Goal: Task Accomplishment & Management: Manage account settings

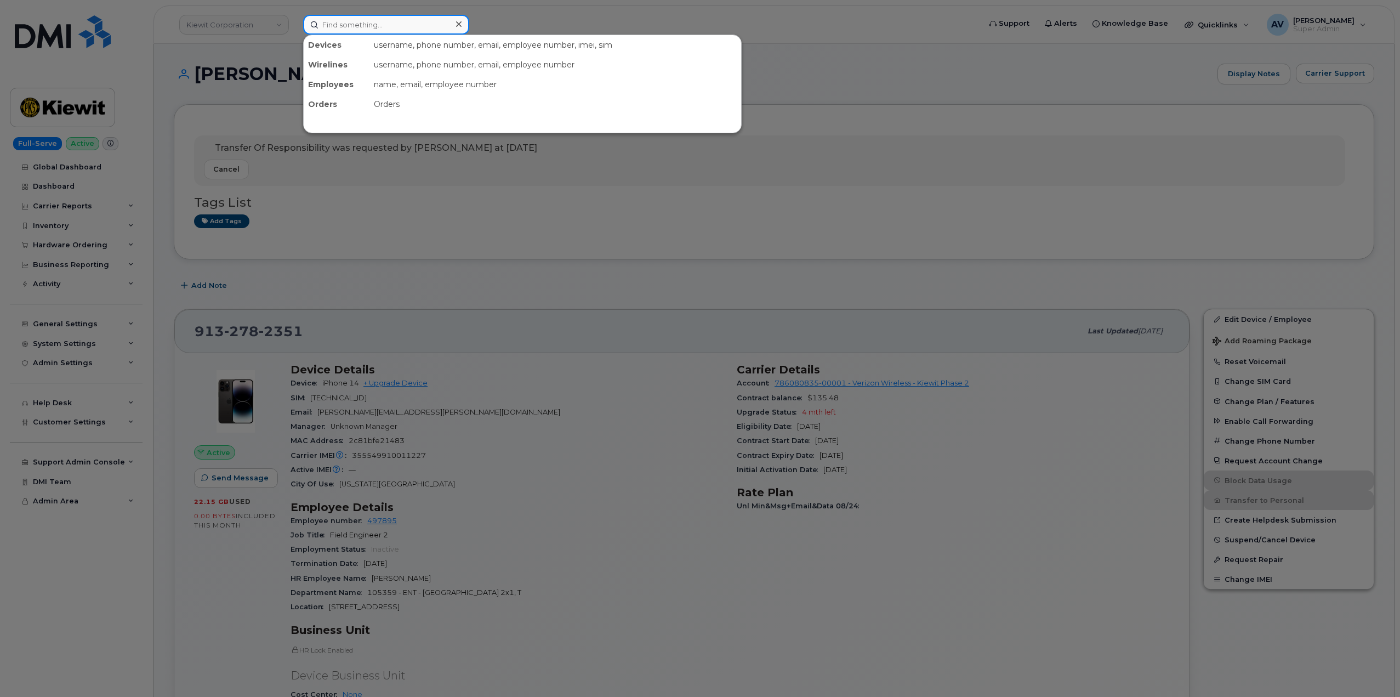
click at [409, 18] on input at bounding box center [386, 25] width 166 height 20
paste input "[PERSON_NAME]"
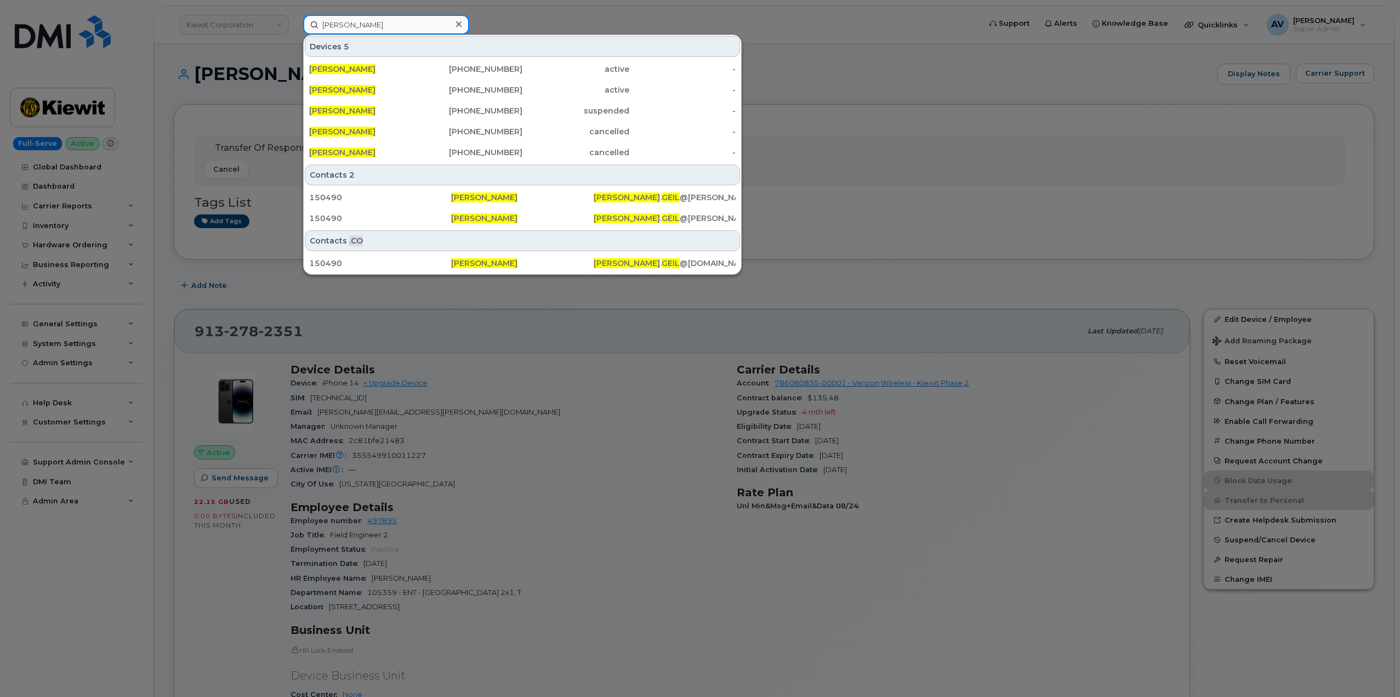
type input "[PERSON_NAME]"
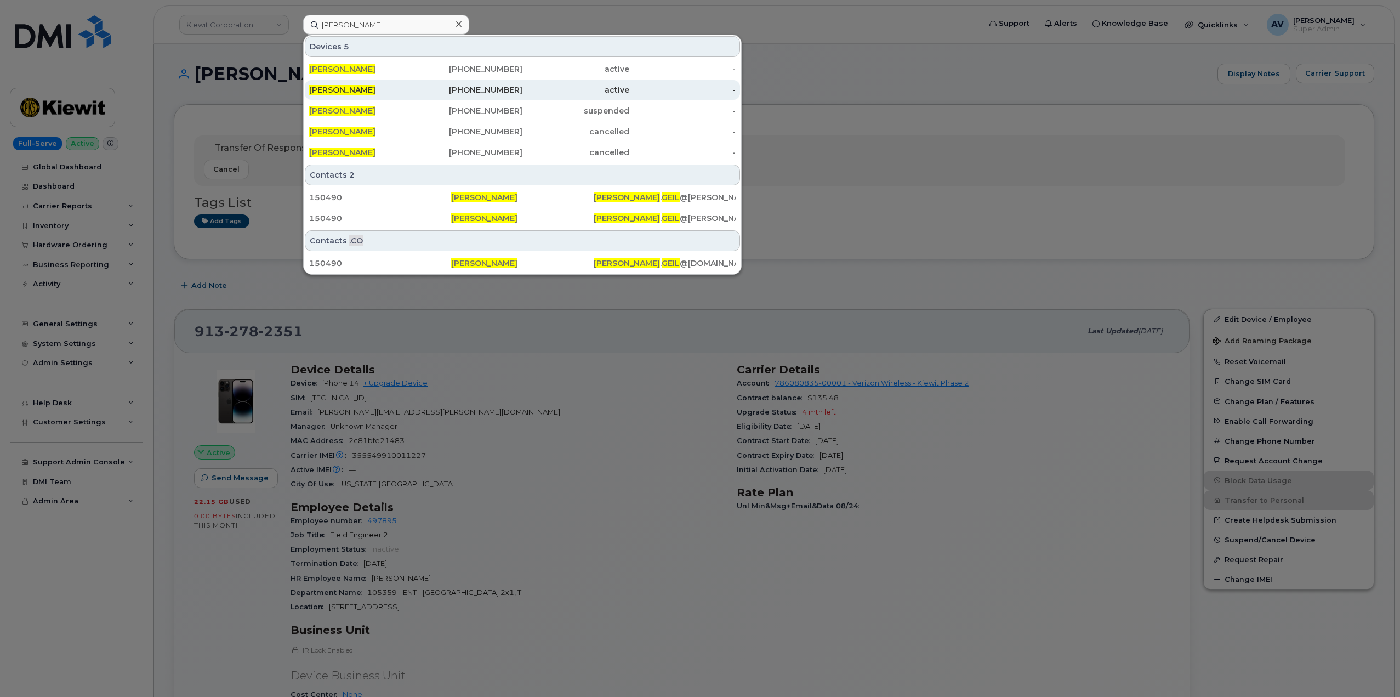
click at [474, 93] on div "[PHONE_NUMBER]" at bounding box center [469, 89] width 107 height 11
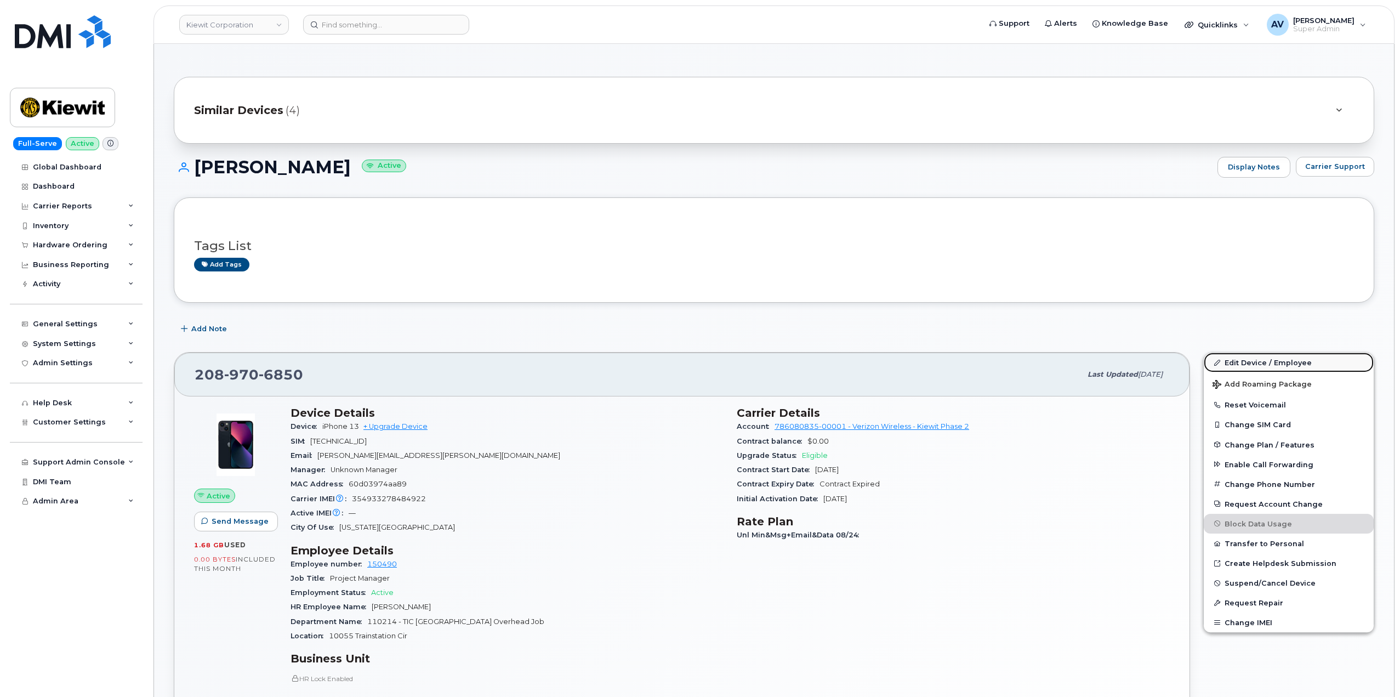
click at [1270, 360] on link "Edit Device / Employee" at bounding box center [1289, 362] width 170 height 20
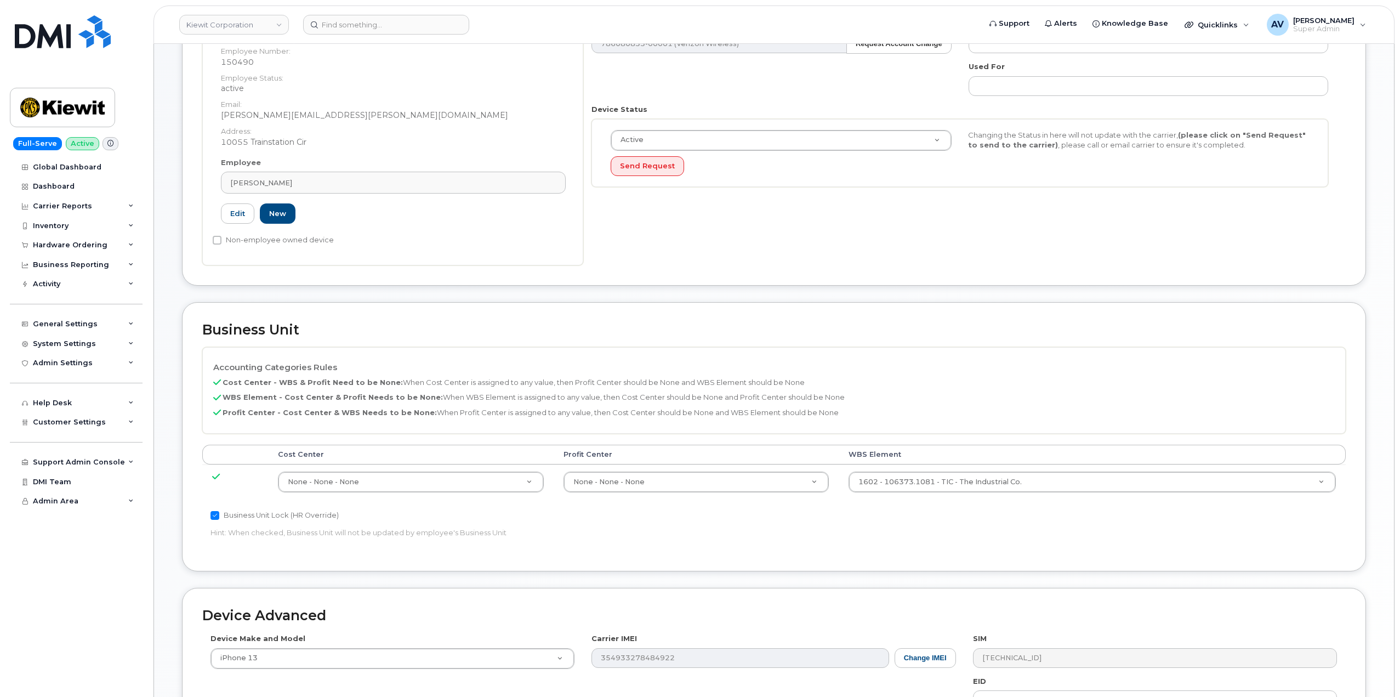
scroll to position [219, 0]
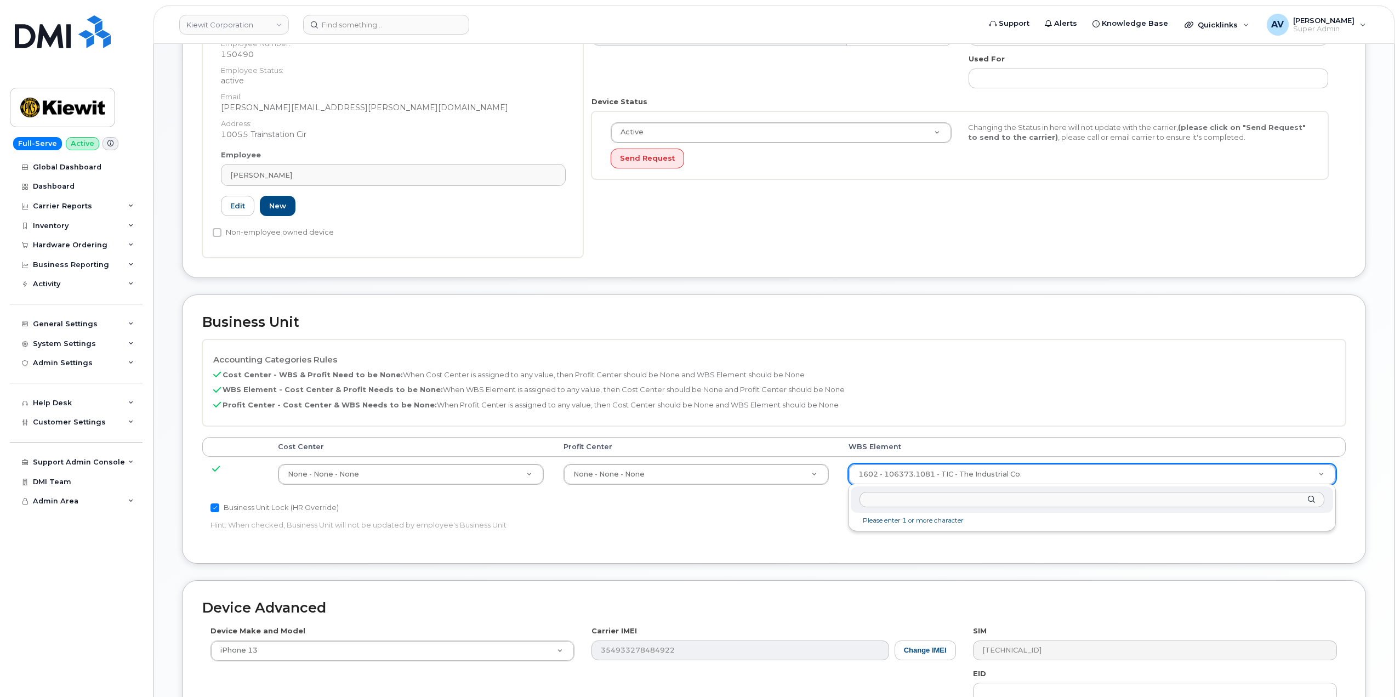
click at [952, 504] on input "text" at bounding box center [1091, 500] width 465 height 16
type input "106373.1081"
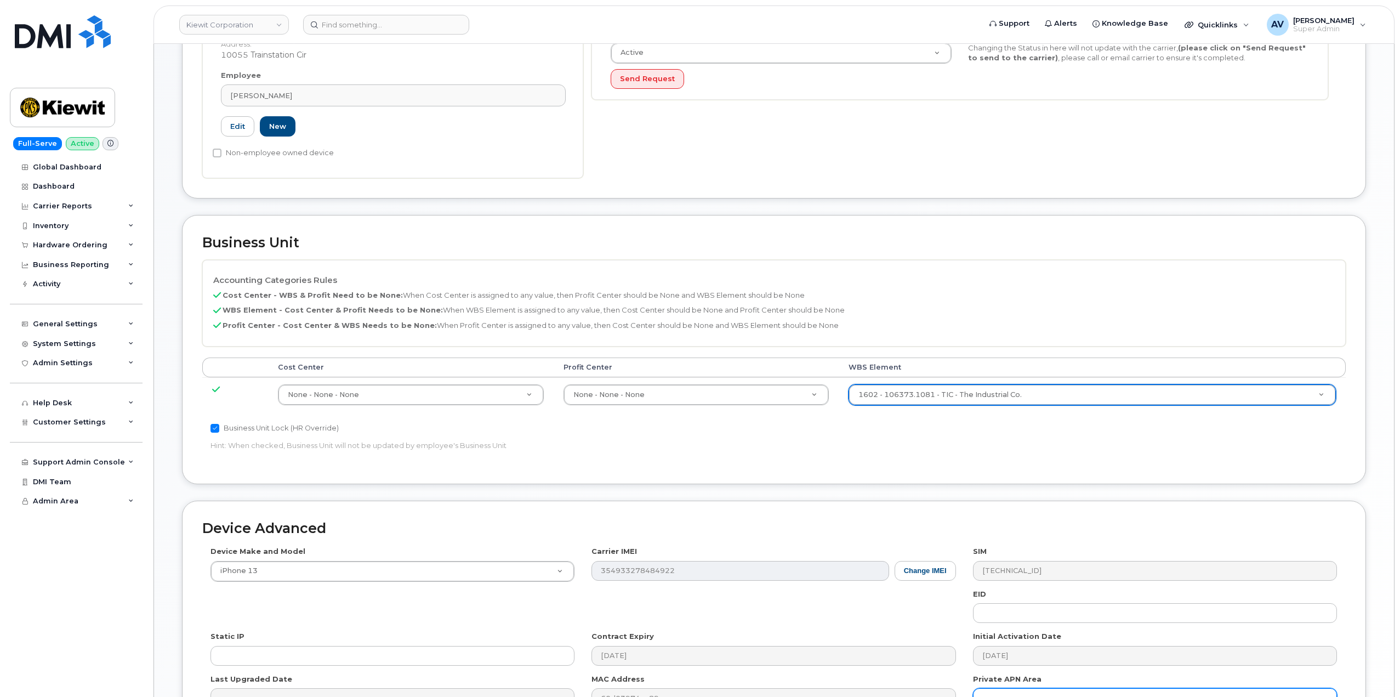
scroll to position [430, 0]
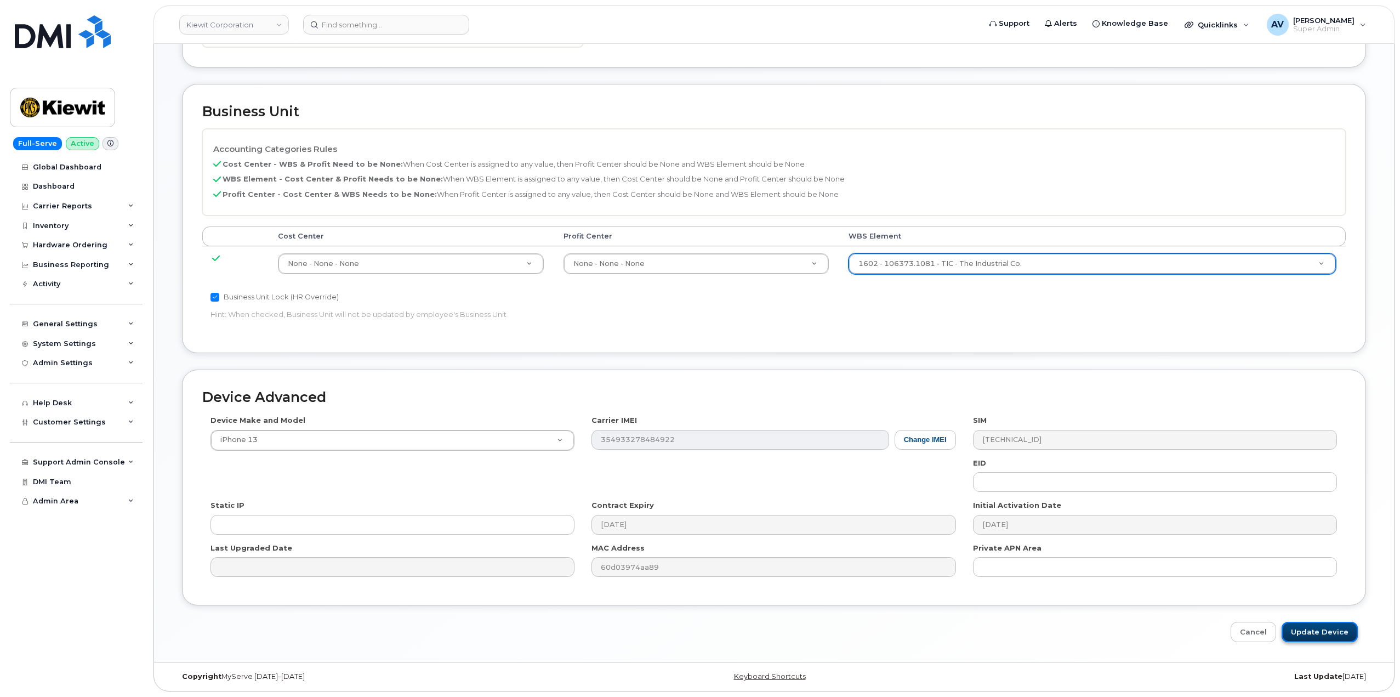
click at [1304, 632] on input "Update Device" at bounding box center [1319, 632] width 76 height 20
type input "Saving..."
